Goal: Task Accomplishment & Management: Manage account settings

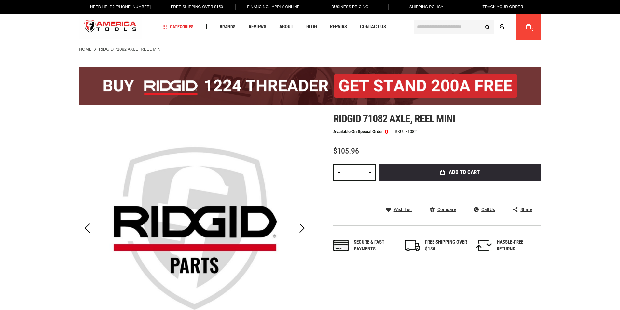
click at [502, 27] on icon at bounding box center [502, 27] width 5 height 6
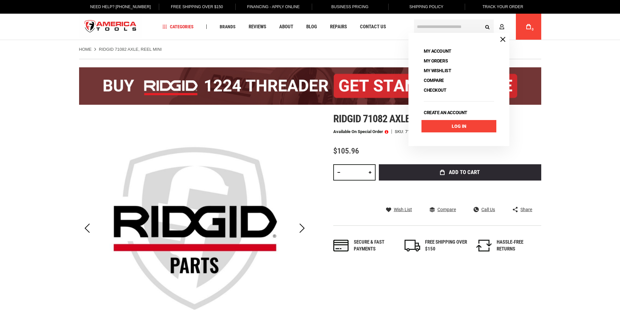
click at [462, 126] on link "Log In" at bounding box center [459, 126] width 75 height 12
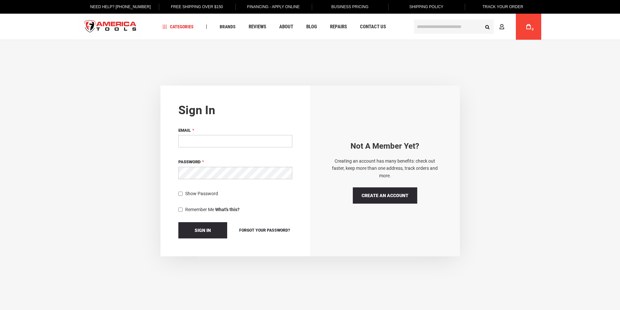
click at [250, 143] on input "Email" at bounding box center [235, 141] width 114 height 12
click at [500, 3] on link "Track Your Order" at bounding box center [502, 7] width 51 height 14
